Goal: Task Accomplishment & Management: Manage account settings

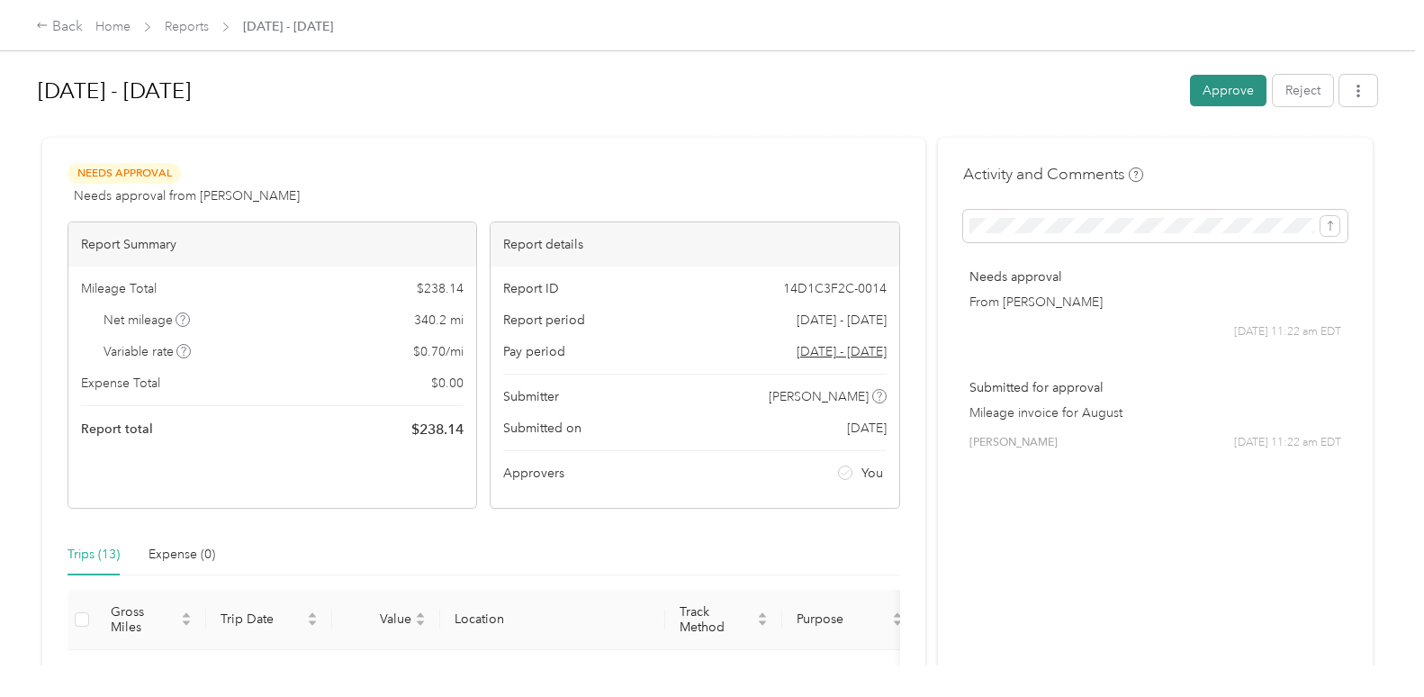
click at [1222, 94] on button "Approve" at bounding box center [1228, 90] width 76 height 31
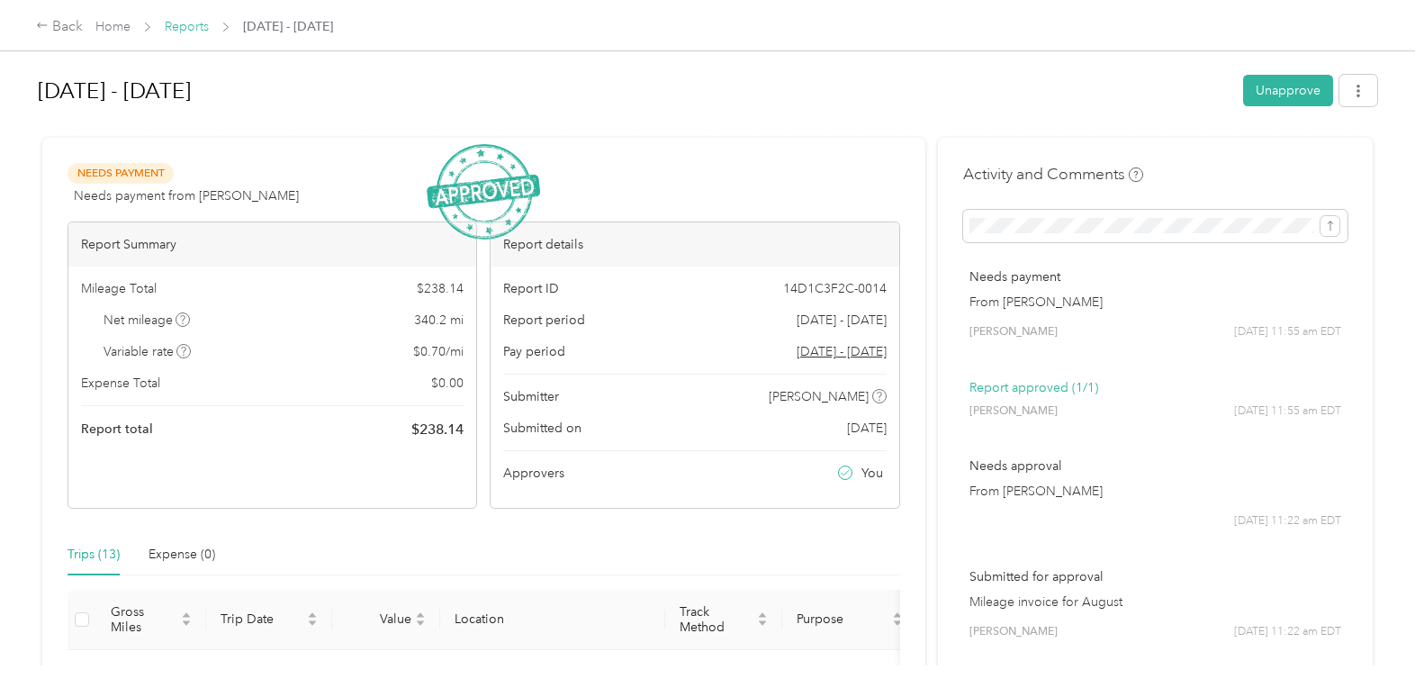
click at [205, 22] on link "Reports" at bounding box center [187, 26] width 44 height 15
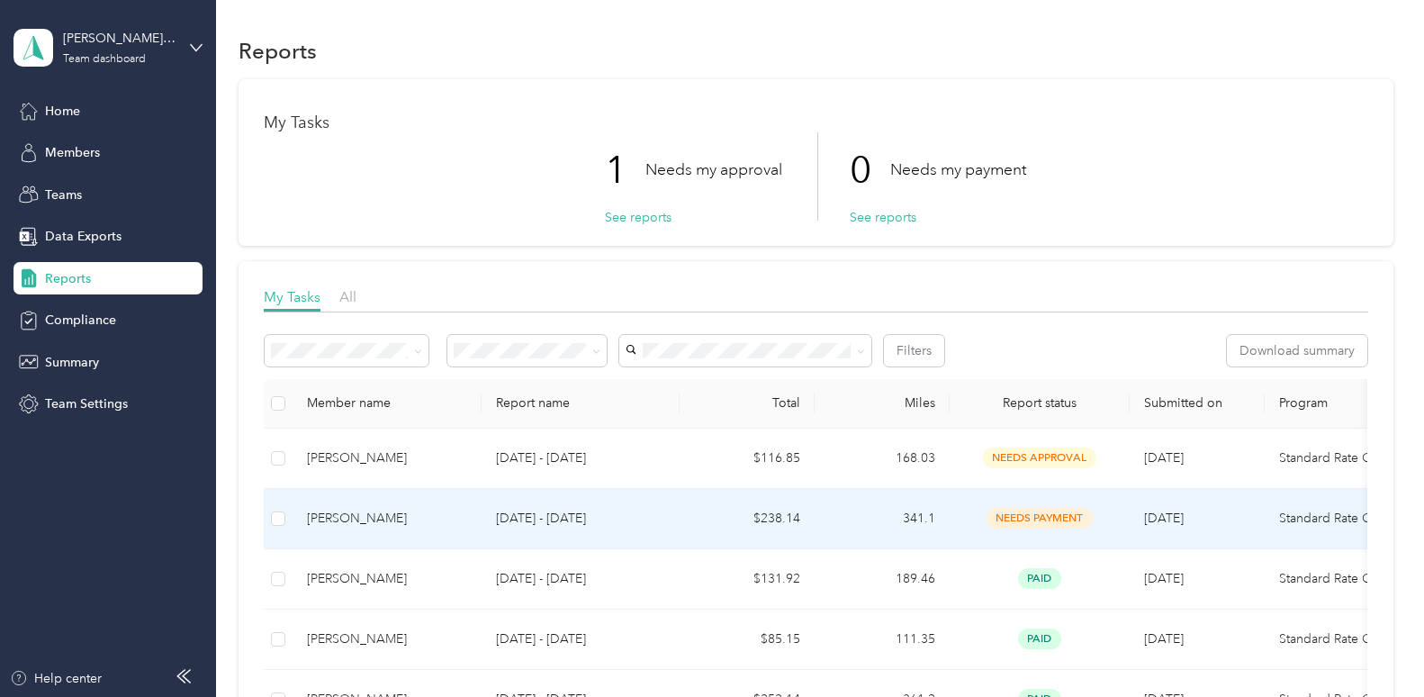
click at [1049, 503] on td "needs payment" at bounding box center [1039, 519] width 180 height 60
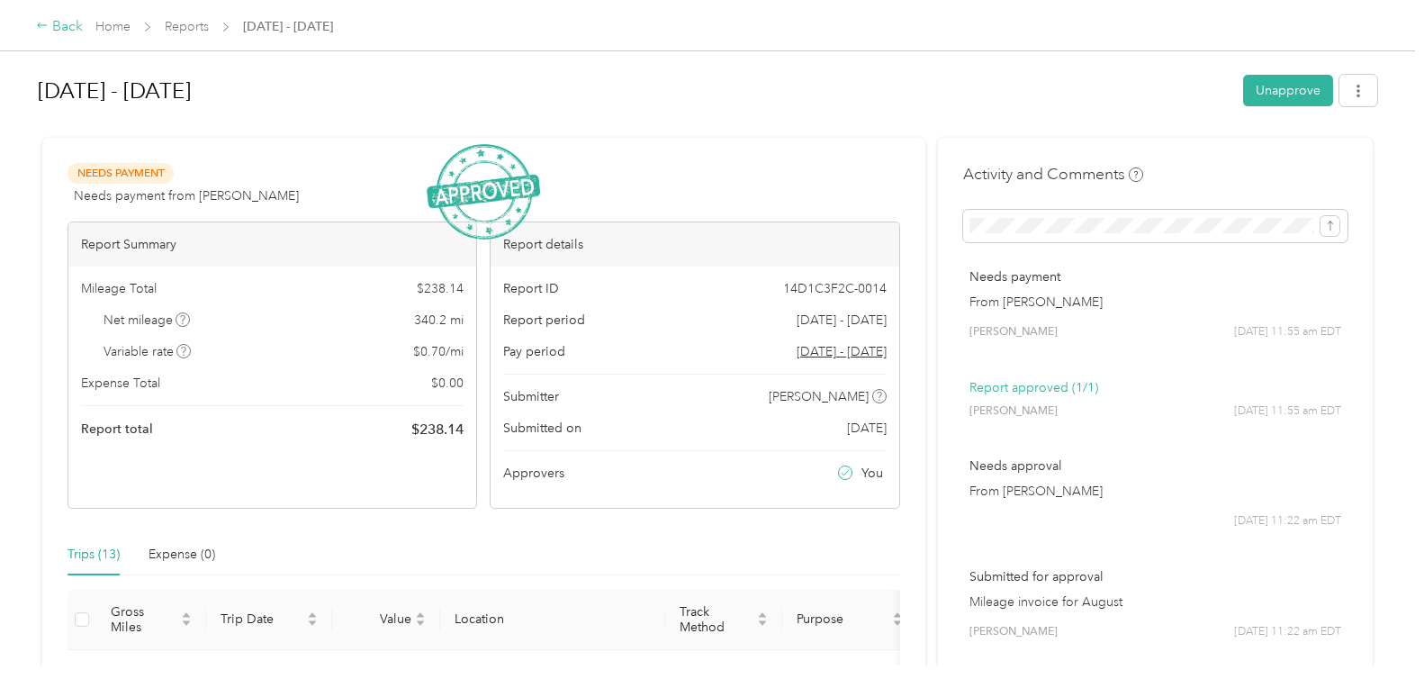
click at [50, 26] on div "Back" at bounding box center [59, 27] width 47 height 22
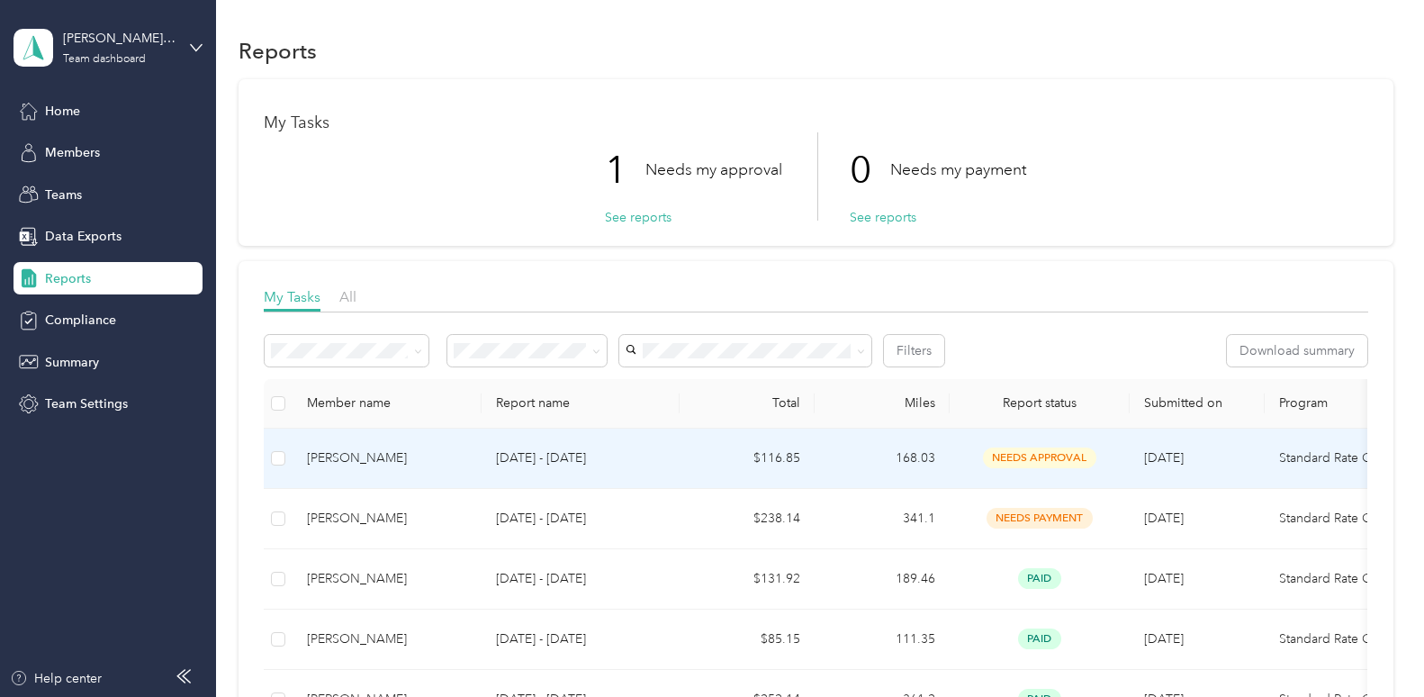
click at [1051, 460] on span "needs approval" at bounding box center [1039, 457] width 113 height 21
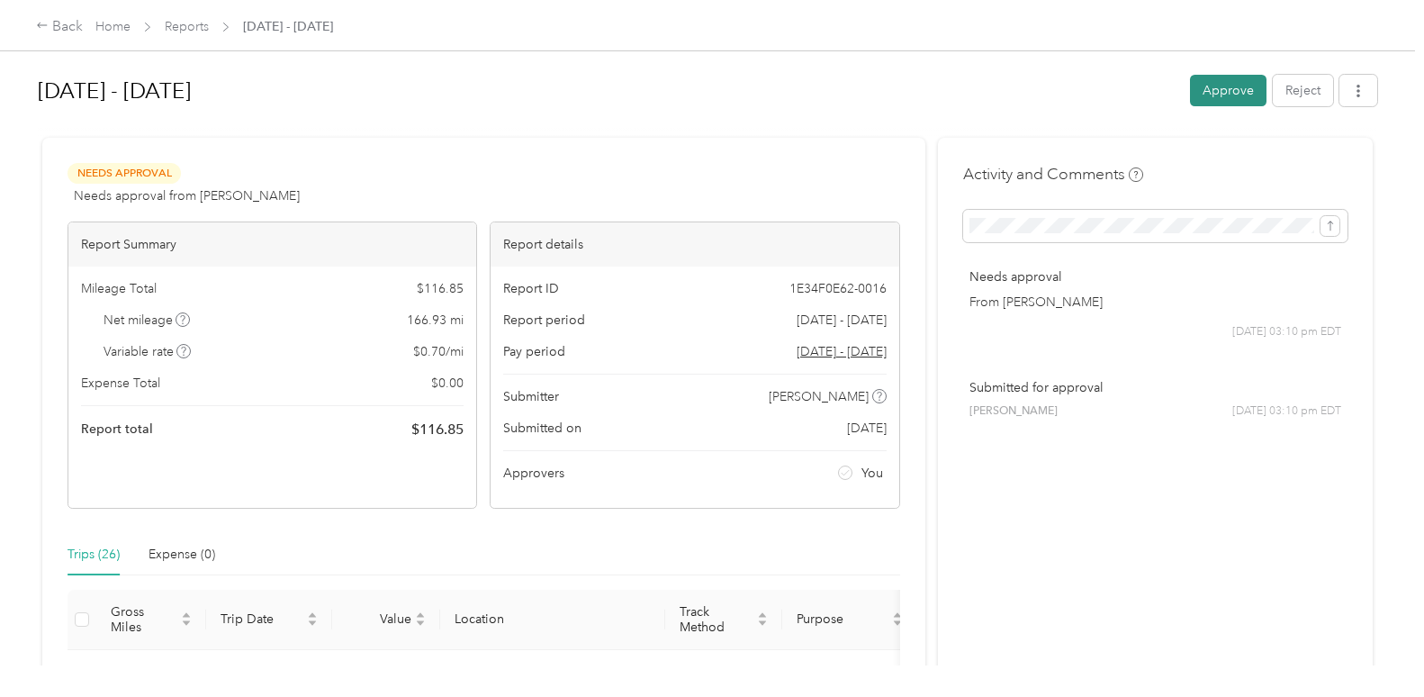
click at [1226, 80] on button "Approve" at bounding box center [1228, 90] width 76 height 31
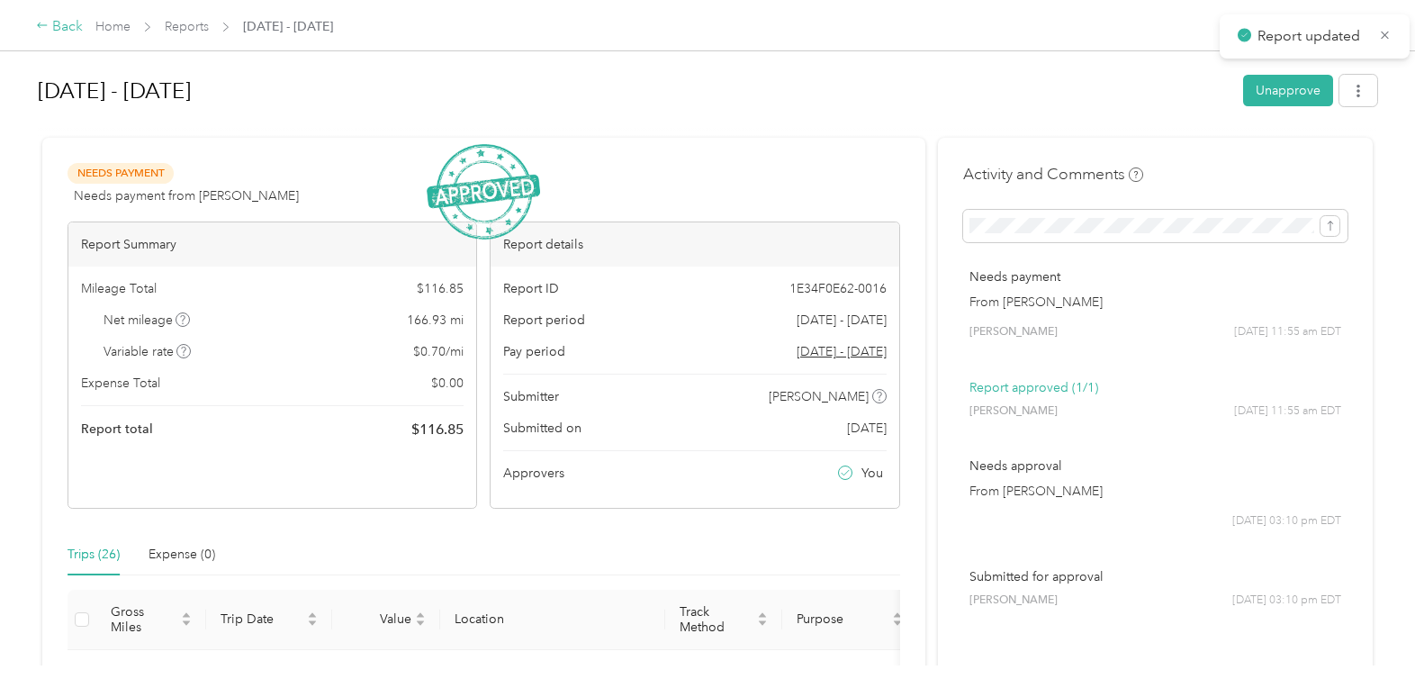
click at [69, 16] on div "Back" at bounding box center [59, 27] width 47 height 22
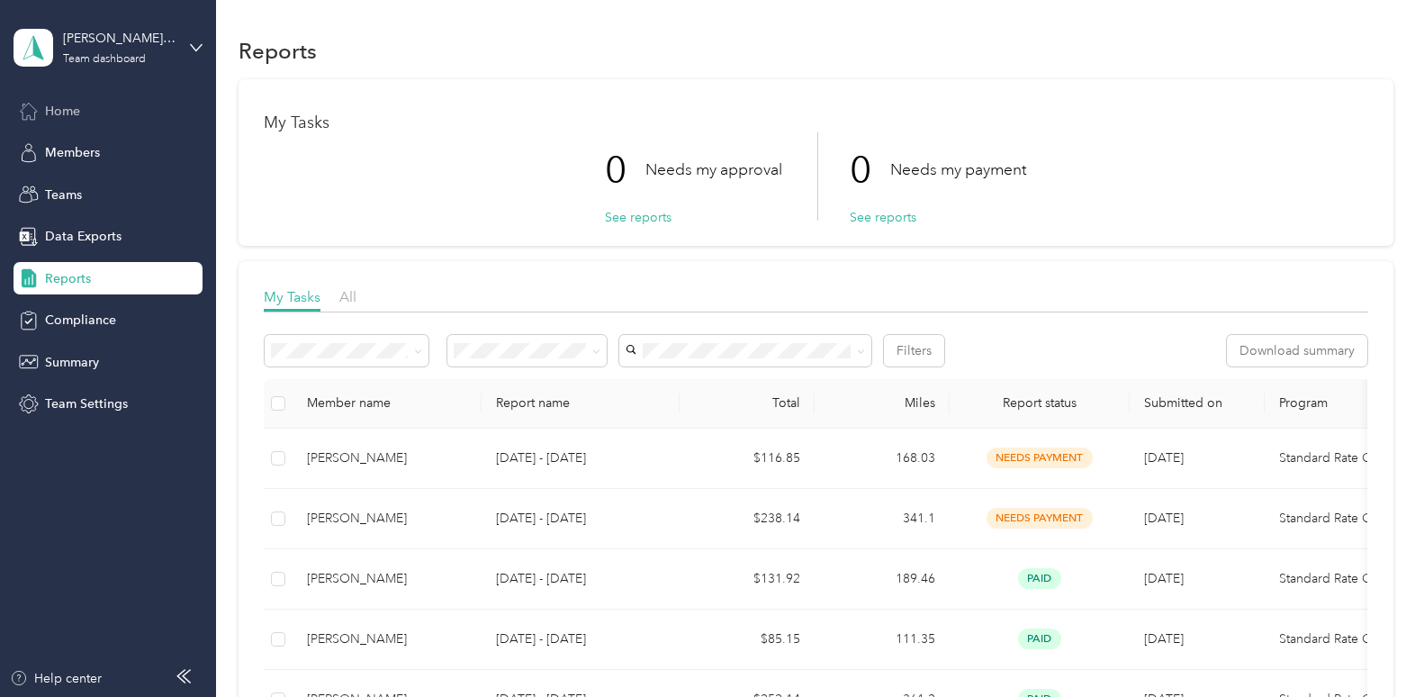
click at [97, 95] on div "Home" at bounding box center [107, 110] width 189 height 32
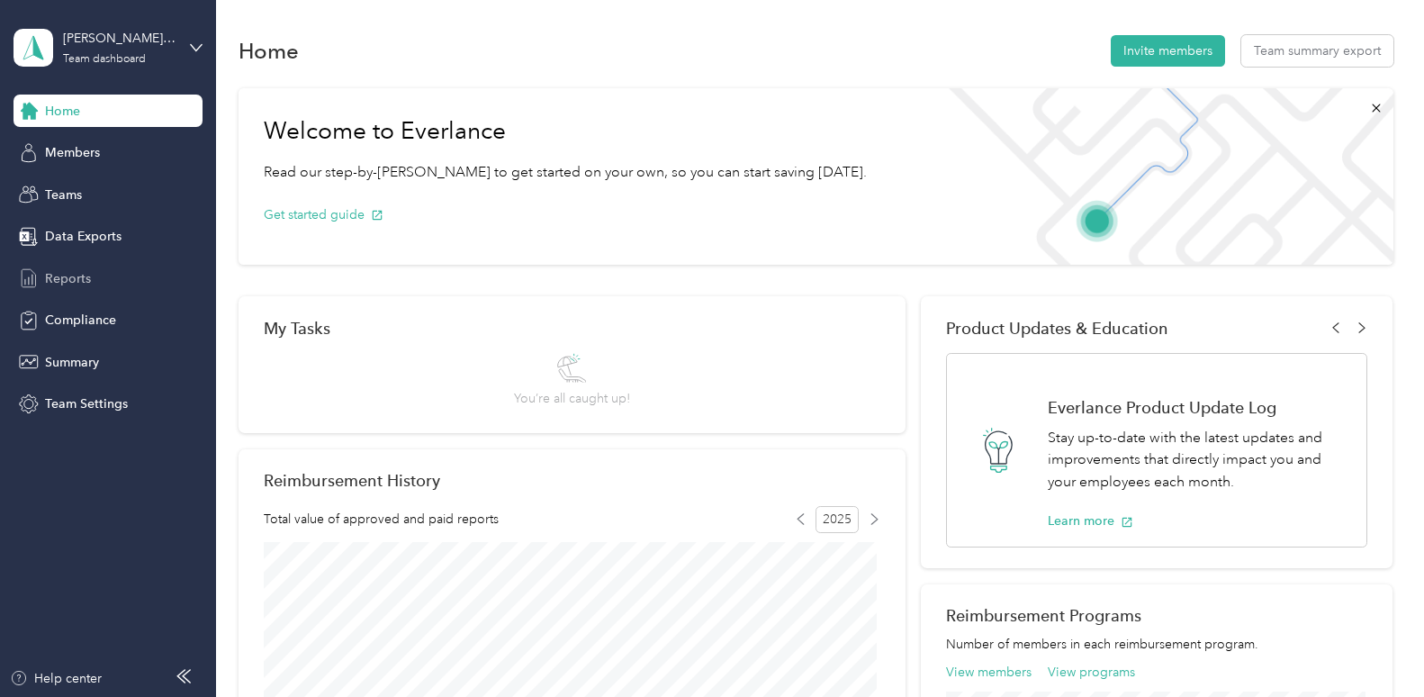
click at [73, 280] on span "Reports" at bounding box center [68, 278] width 46 height 19
